Goal: Browse casually

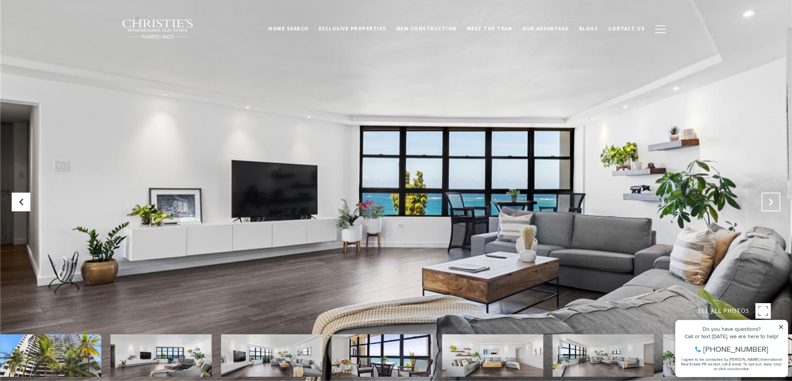
click at [770, 200] on icon "Next Slide" at bounding box center [771, 202] width 8 height 8
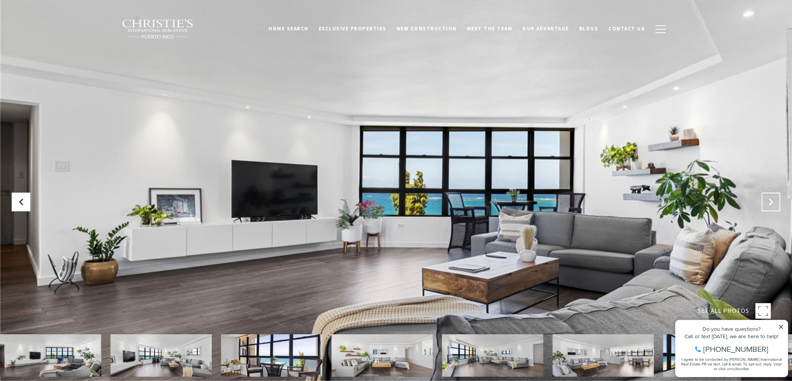
click at [770, 204] on icon "Next Slide" at bounding box center [771, 202] width 8 height 8
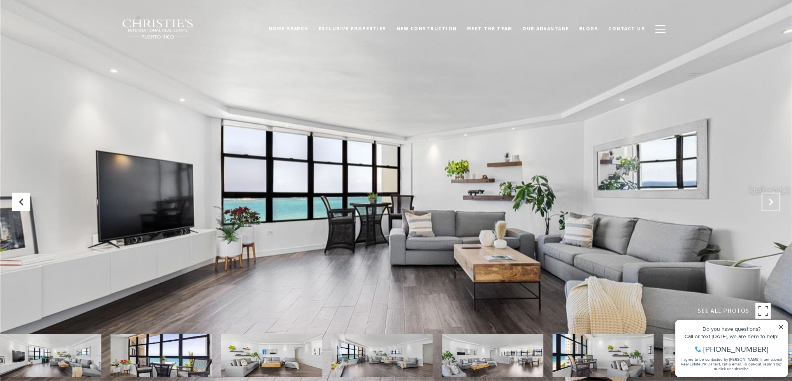
click at [770, 204] on icon "Next Slide" at bounding box center [771, 202] width 8 height 8
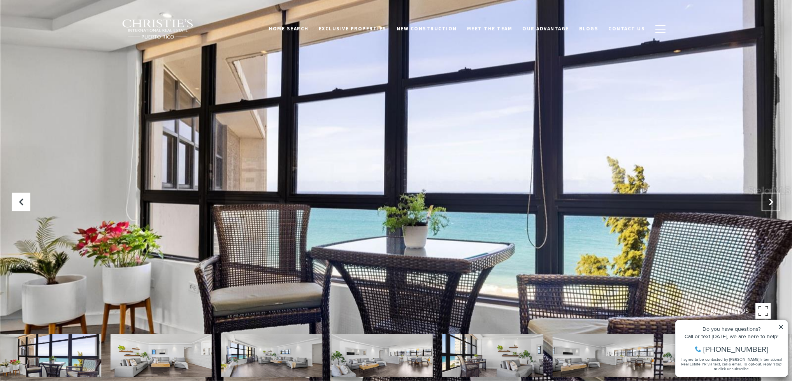
click at [769, 205] on icon "Next Slide" at bounding box center [771, 202] width 8 height 8
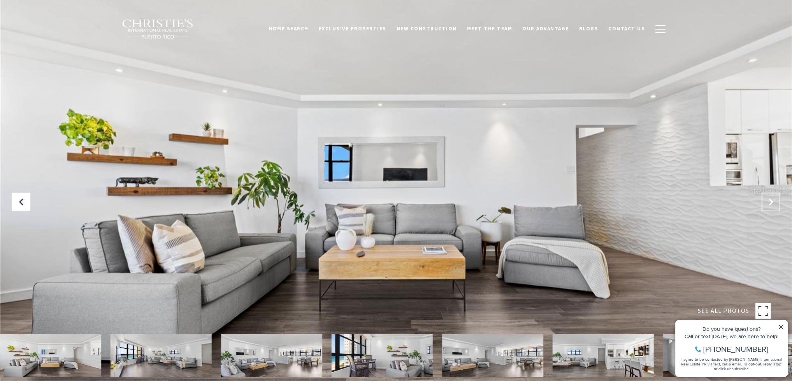
click at [769, 205] on icon "Next Slide" at bounding box center [771, 202] width 8 height 8
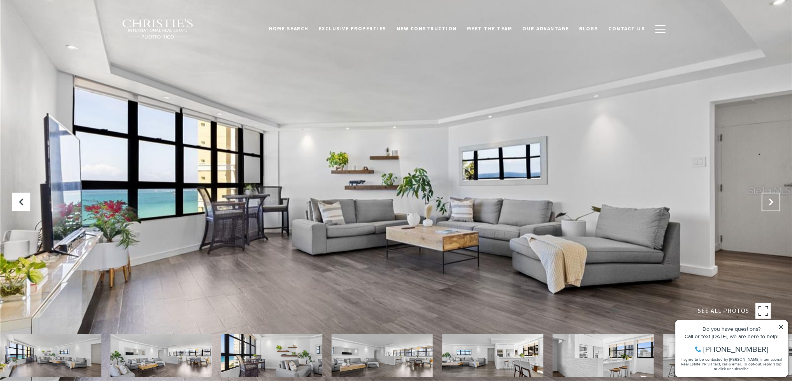
click at [769, 205] on icon "Next Slide" at bounding box center [771, 202] width 8 height 8
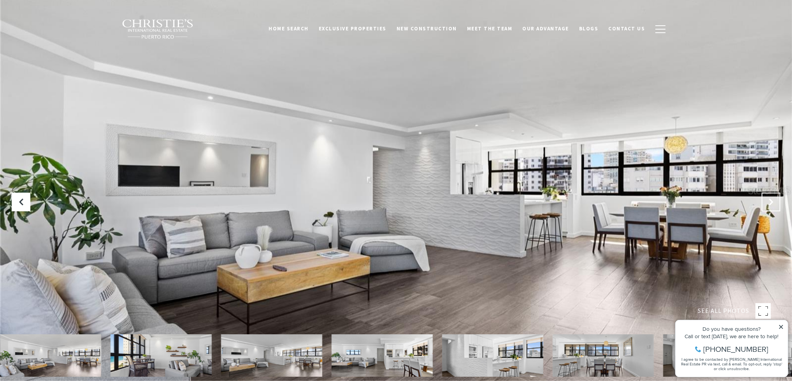
click at [769, 205] on icon "Next Slide" at bounding box center [771, 202] width 8 height 8
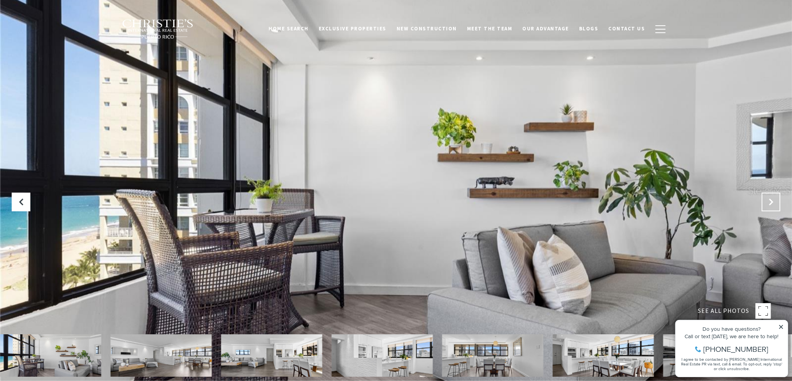
click at [769, 205] on icon "Next Slide" at bounding box center [771, 202] width 8 height 8
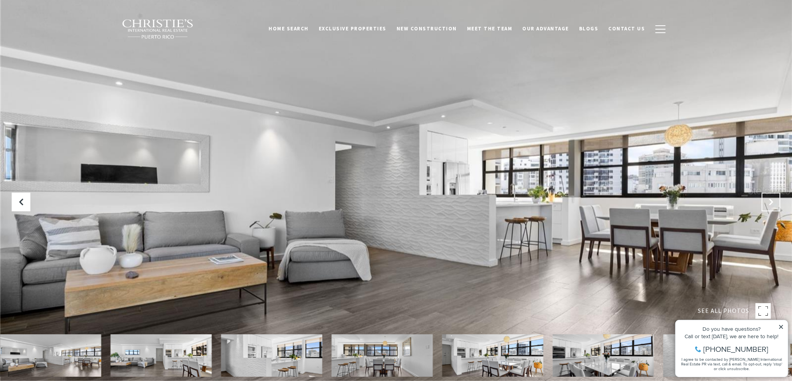
click at [769, 205] on icon "Next Slide" at bounding box center [771, 202] width 8 height 8
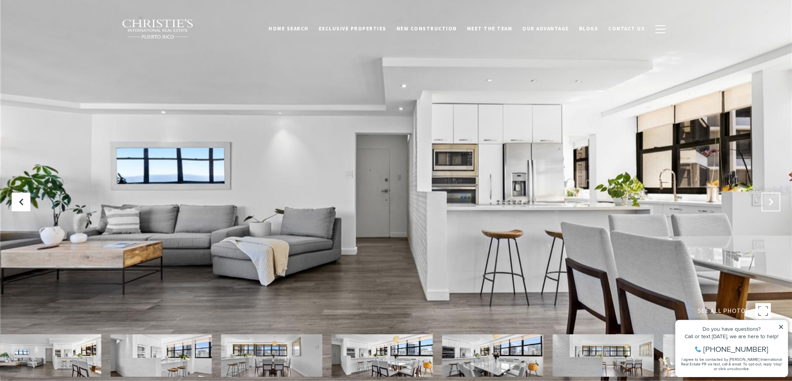
click at [769, 205] on icon "Next Slide" at bounding box center [771, 202] width 8 height 8
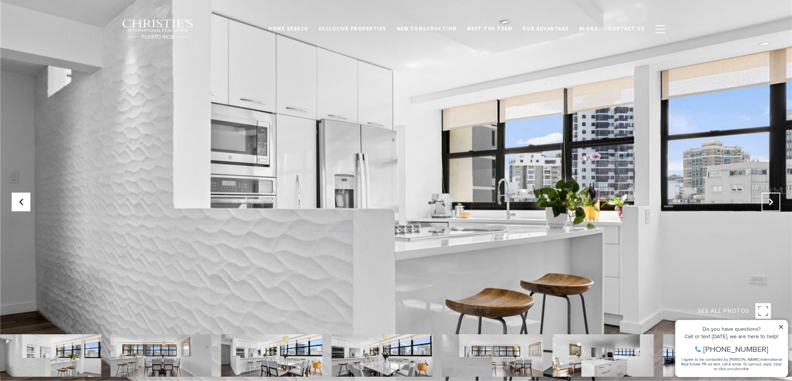
click at [769, 205] on icon "Next Slide" at bounding box center [771, 202] width 8 height 8
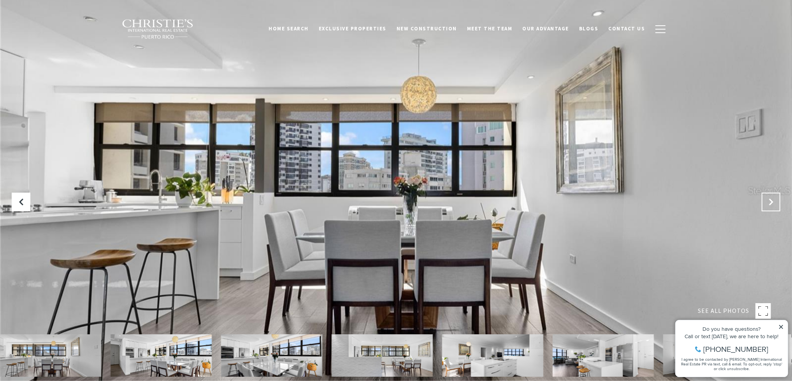
click at [769, 206] on button "Next Slide" at bounding box center [771, 202] width 19 height 19
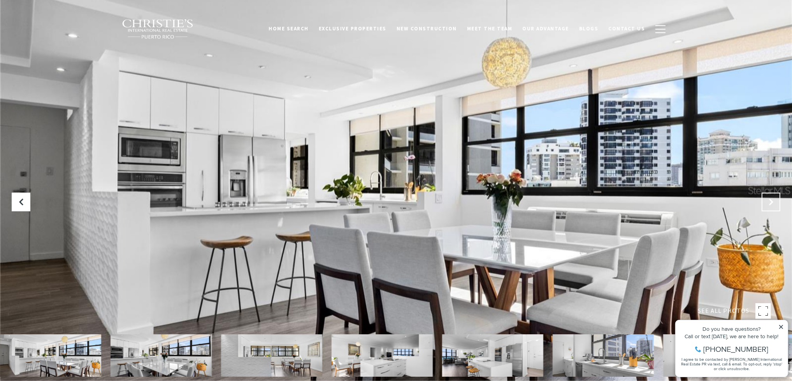
click at [769, 206] on button "Next Slide" at bounding box center [771, 202] width 19 height 19
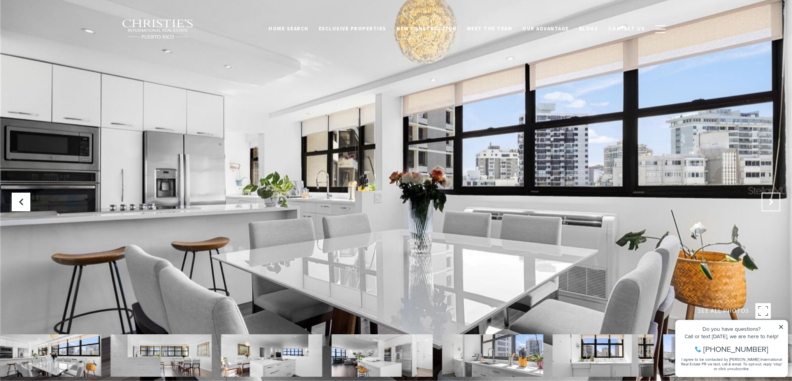
click at [769, 206] on button "Next Slide" at bounding box center [771, 202] width 19 height 19
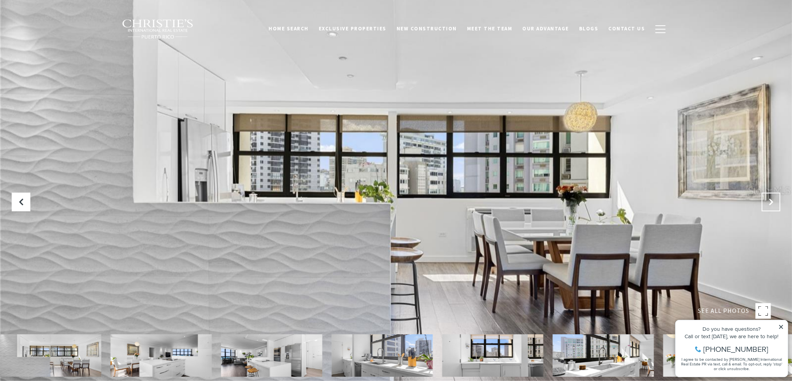
click at [769, 206] on button "Next Slide" at bounding box center [771, 202] width 19 height 19
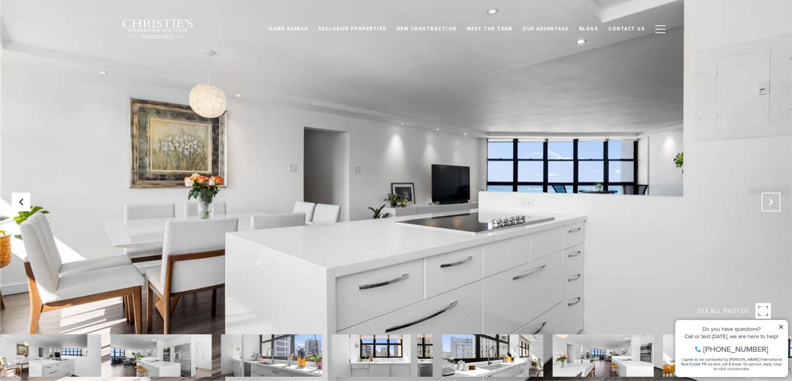
click at [769, 206] on button "Next Slide" at bounding box center [771, 202] width 19 height 19
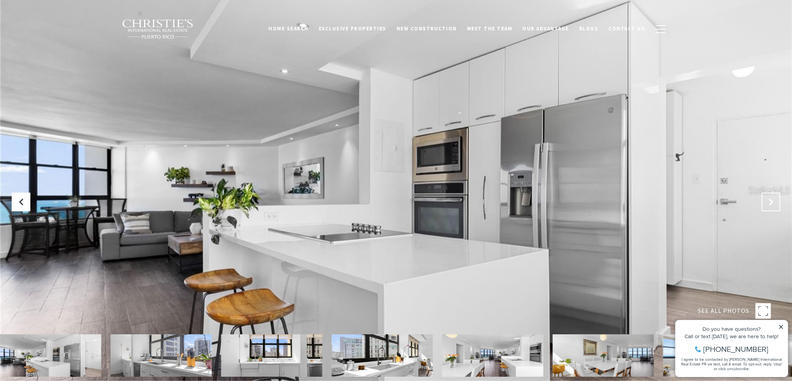
click at [769, 206] on button "Next Slide" at bounding box center [771, 202] width 19 height 19
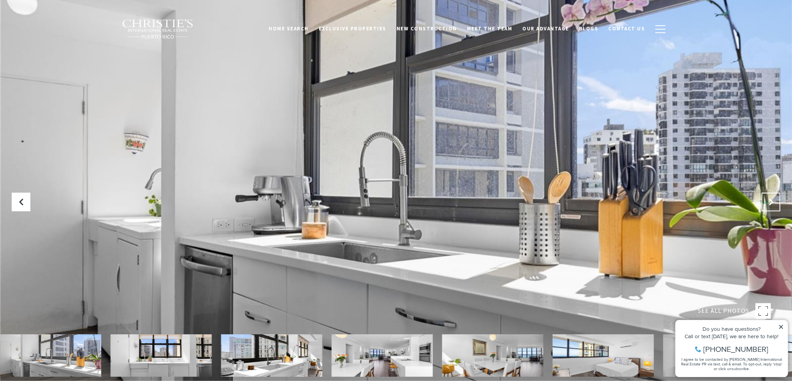
click at [769, 206] on button "Next Slide" at bounding box center [771, 202] width 19 height 19
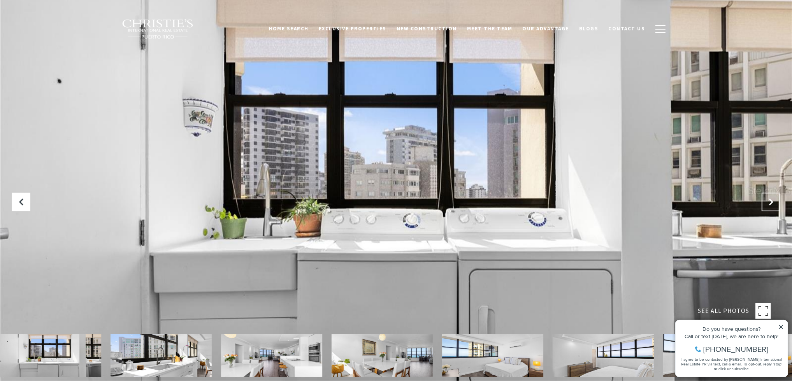
click at [769, 206] on button "Next Slide" at bounding box center [771, 202] width 19 height 19
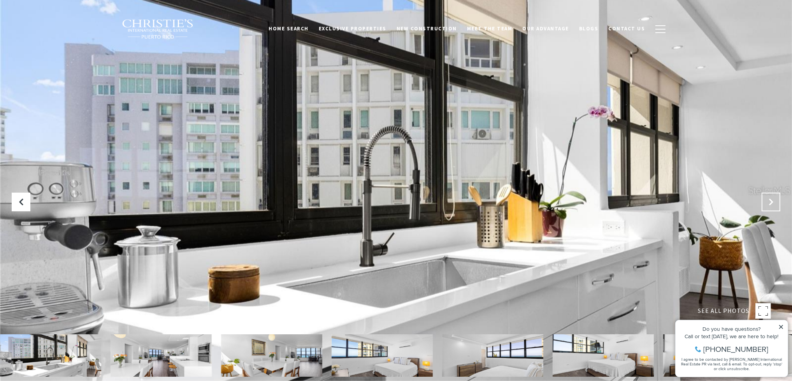
click at [769, 206] on button "Next Slide" at bounding box center [771, 202] width 19 height 19
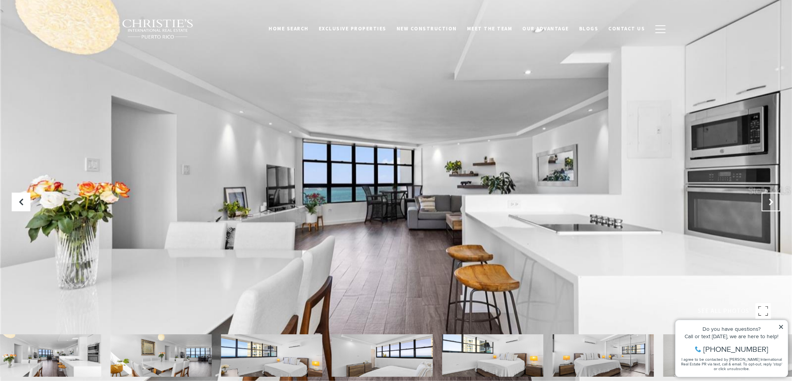
click at [769, 206] on button "Next Slide" at bounding box center [771, 202] width 19 height 19
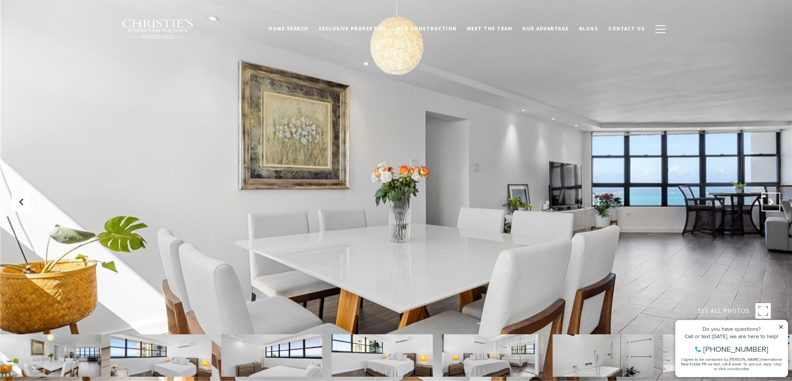
click at [769, 206] on button "Next Slide" at bounding box center [771, 202] width 19 height 19
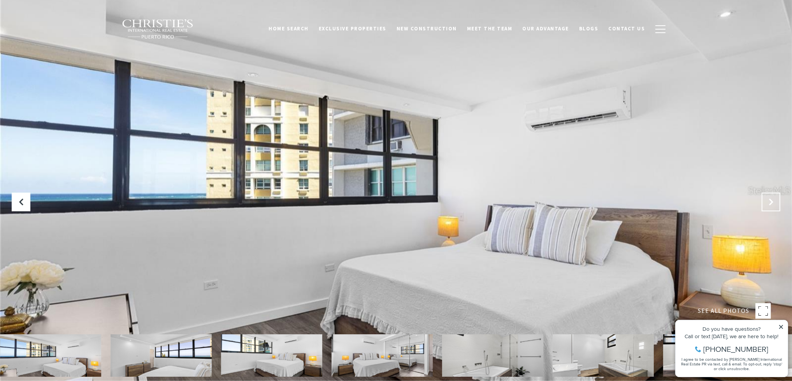
click at [769, 206] on button "Next Slide" at bounding box center [771, 202] width 19 height 19
click at [769, 207] on button "Next Slide" at bounding box center [771, 202] width 19 height 19
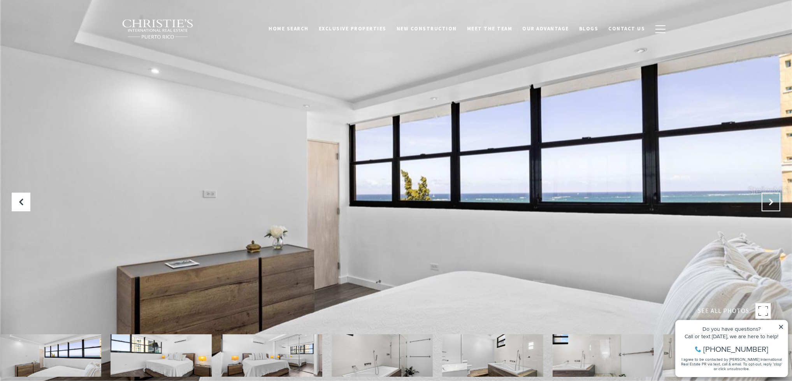
click at [769, 207] on button "Next Slide" at bounding box center [771, 202] width 19 height 19
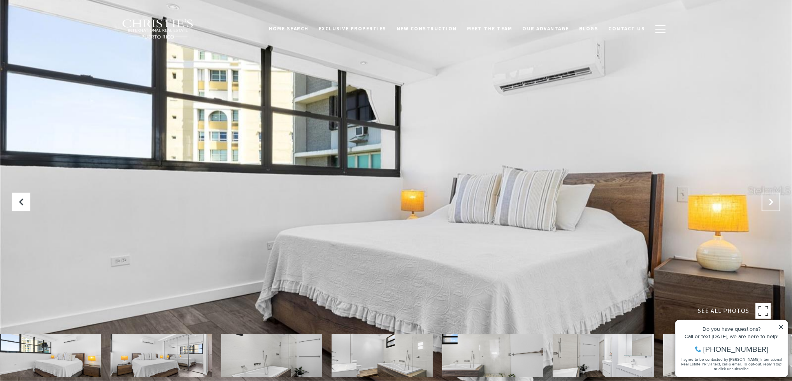
click at [769, 207] on button "Next Slide" at bounding box center [771, 202] width 19 height 19
